Goal: Task Accomplishment & Management: Manage account settings

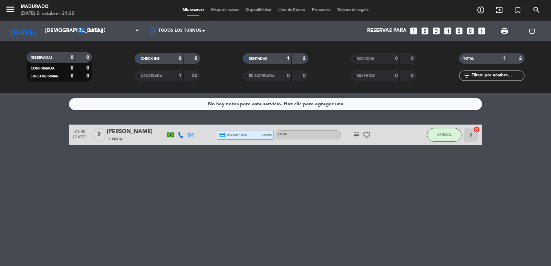
click at [357, 136] on icon "subject" at bounding box center [356, 135] width 8 height 8
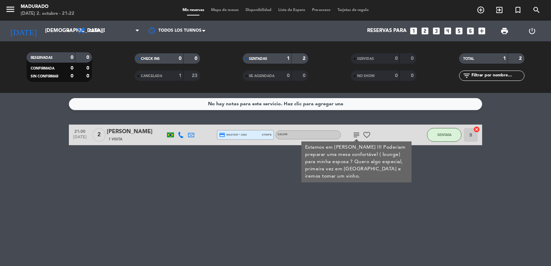
click at [357, 136] on icon "subject" at bounding box center [356, 135] width 8 height 8
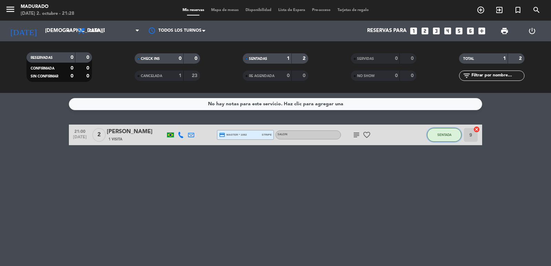
click at [450, 135] on span "SENTADA" at bounding box center [444, 135] width 14 height 4
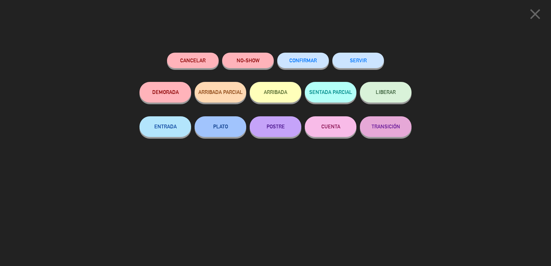
click at [534, 13] on icon "close" at bounding box center [534, 14] width 17 height 17
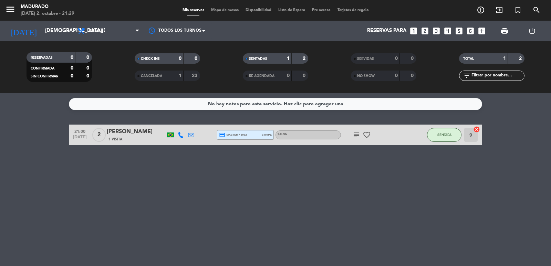
click at [354, 138] on icon "subject" at bounding box center [356, 135] width 8 height 8
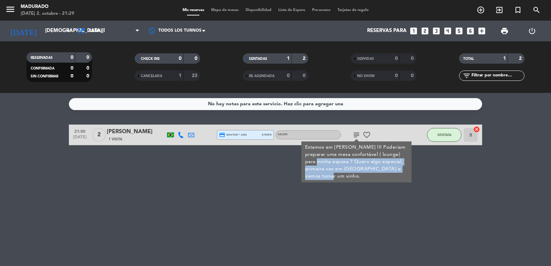
drag, startPoint x: 324, startPoint y: 162, endPoint x: 390, endPoint y: 178, distance: 67.1
click at [393, 178] on div "Estamos em [PERSON_NAME] !!! Poderiam preparar uma mesa confortável ( lounge) p…" at bounding box center [356, 162] width 103 height 36
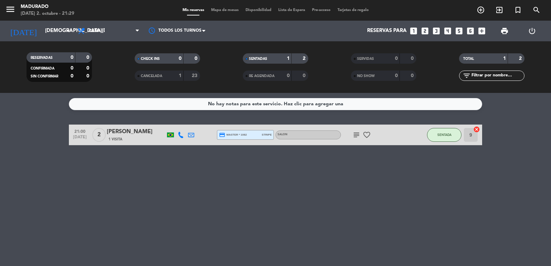
click at [229, 175] on div "No hay notas para este servicio. Haz clic para agregar una 21:00 [DATE] 2 [PERS…" at bounding box center [275, 179] width 551 height 173
click at [357, 135] on icon "subject" at bounding box center [356, 135] width 8 height 8
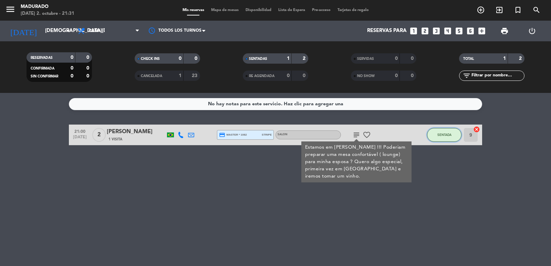
click at [442, 136] on span "SENTADA" at bounding box center [444, 135] width 14 height 4
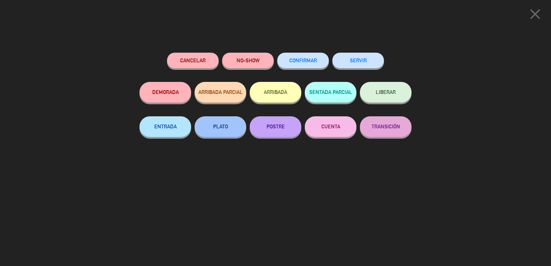
click at [197, 61] on button "Cancelar" at bounding box center [193, 60] width 52 height 15
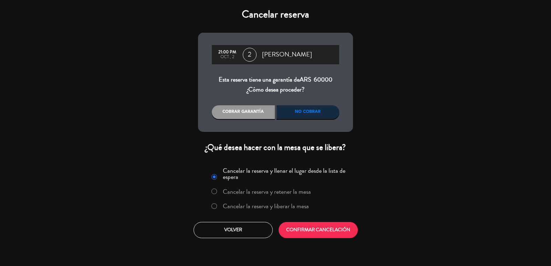
click at [255, 111] on div "Cobrar garantía" at bounding box center [243, 112] width 63 height 14
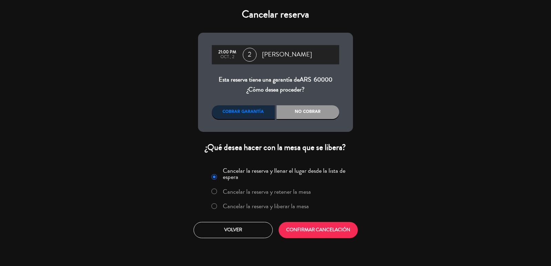
click at [314, 113] on div "No cobrar" at bounding box center [307, 112] width 63 height 14
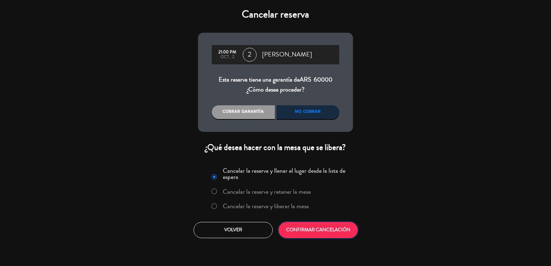
click at [313, 231] on button "CONFIRMAR CANCELACIÓN" at bounding box center [317, 230] width 79 height 16
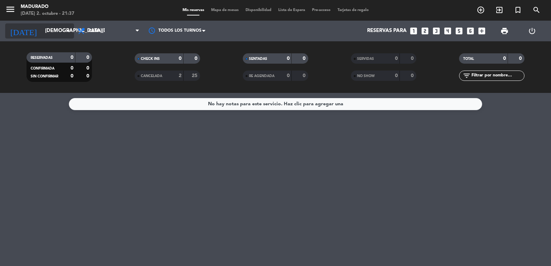
click at [66, 27] on icon "arrow_drop_down" at bounding box center [68, 31] width 8 height 8
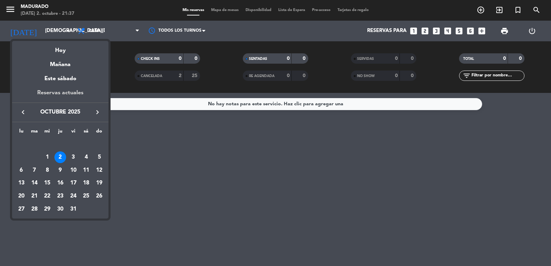
click at [80, 96] on div "Reservas actuales" at bounding box center [60, 95] width 96 height 14
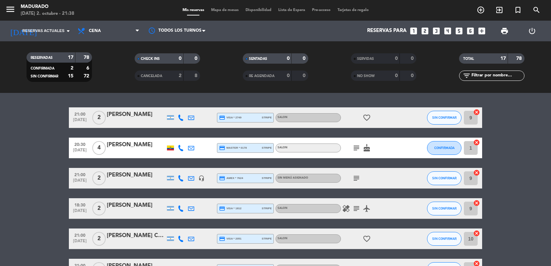
click at [76, 117] on span "21:00" at bounding box center [79, 114] width 17 height 8
drag, startPoint x: 89, startPoint y: 118, endPoint x: 86, endPoint y: 124, distance: 6.6
click at [86, 119] on div "21:00 [DATE]" at bounding box center [80, 117] width 22 height 20
click at [84, 152] on span "[DATE]" at bounding box center [79, 152] width 17 height 8
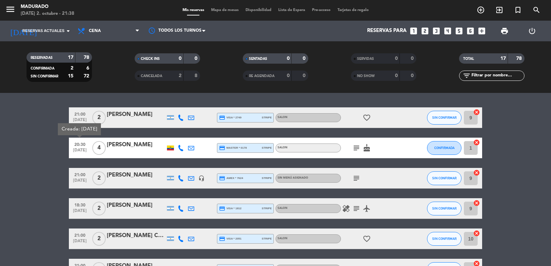
click at [82, 183] on span "[DATE]" at bounding box center [79, 182] width 17 height 8
drag, startPoint x: 84, startPoint y: 150, endPoint x: 84, endPoint y: 160, distance: 9.6
click at [83, 150] on span "[DATE]" at bounding box center [79, 152] width 17 height 8
click at [129, 174] on div "[PERSON_NAME]" at bounding box center [136, 175] width 58 height 9
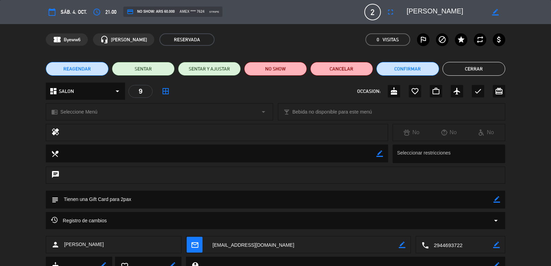
click at [459, 63] on button "Cerrar" at bounding box center [473, 69] width 63 height 14
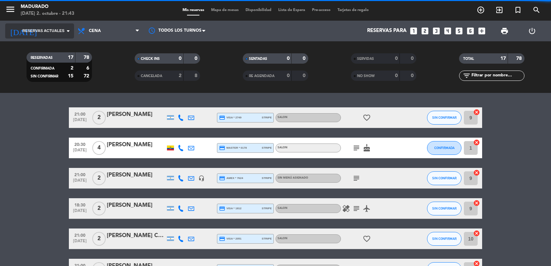
click at [61, 30] on span "Reservas actuales" at bounding box center [43, 31] width 42 height 6
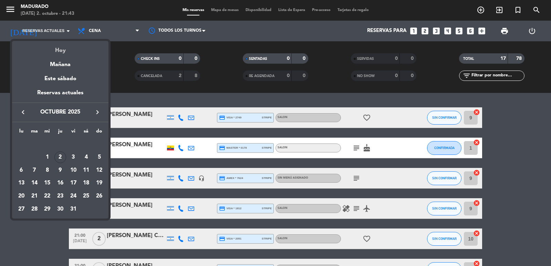
click at [52, 50] on div "Hoy" at bounding box center [60, 48] width 96 height 14
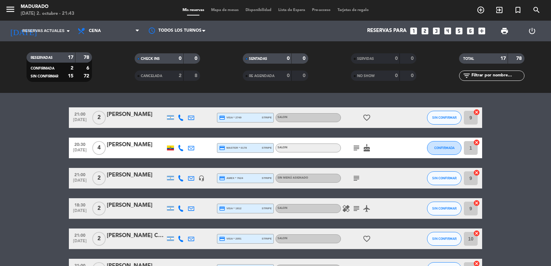
type input "[DEMOGRAPHIC_DATA][DATE]"
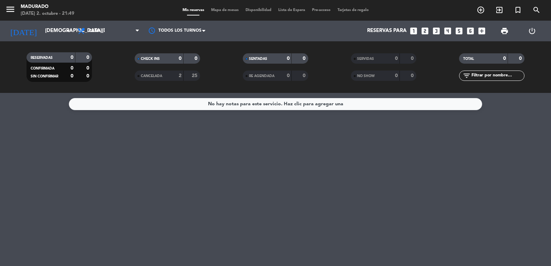
click at [164, 151] on div "No hay notas para este servicio. Haz clic para agregar una" at bounding box center [275, 179] width 551 height 173
click at [53, 29] on input "[DEMOGRAPHIC_DATA][DATE]" at bounding box center [75, 30] width 66 height 13
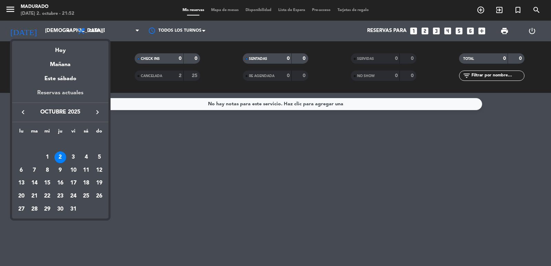
click at [58, 93] on div "Reservas actuales" at bounding box center [60, 95] width 96 height 14
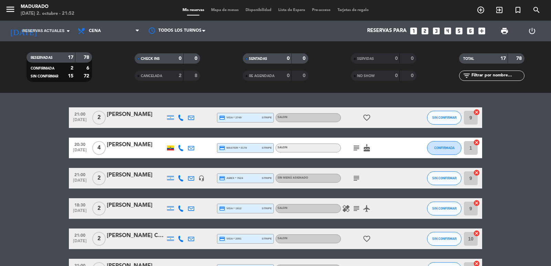
click at [356, 148] on icon "subject" at bounding box center [356, 148] width 8 height 8
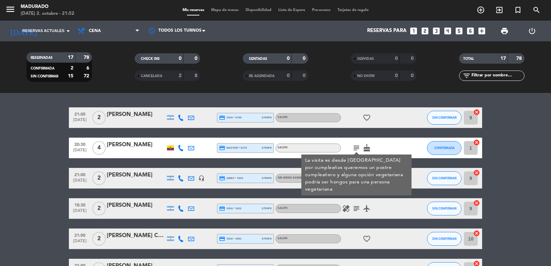
drag, startPoint x: 525, startPoint y: 173, endPoint x: 523, endPoint y: 177, distance: 4.0
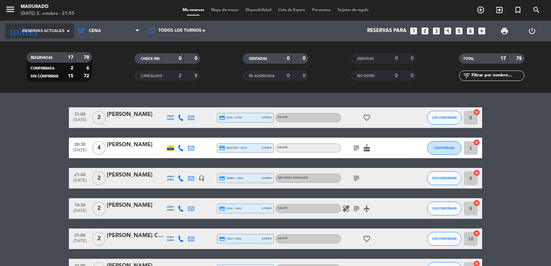
click at [57, 25] on input at bounding box center [75, 30] width 66 height 13
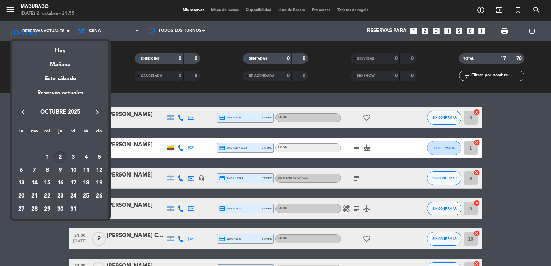
click at [61, 52] on div "Hoy" at bounding box center [60, 48] width 96 height 14
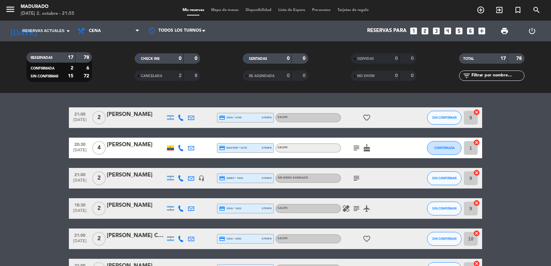
type input "[DEMOGRAPHIC_DATA][DATE]"
